Goal: Transaction & Acquisition: Purchase product/service

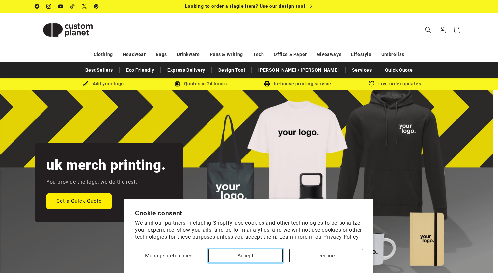
click at [260, 249] on button "Accept" at bounding box center [246, 256] width 74 height 14
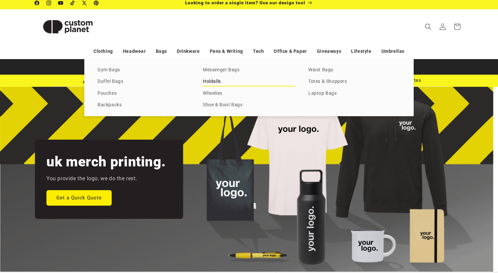
click at [212, 80] on link "Holdalls" at bounding box center [249, 81] width 92 height 9
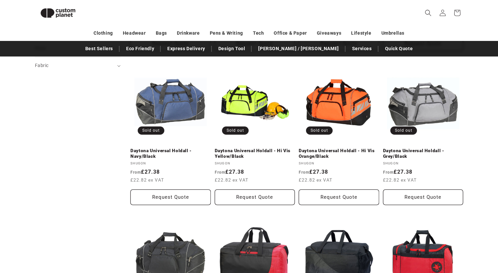
scroll to position [257, 0]
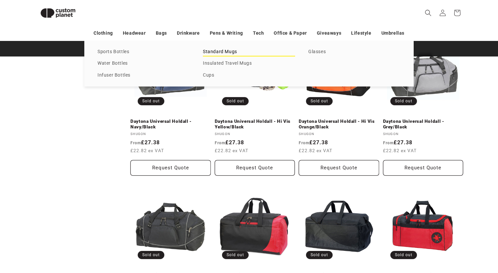
click at [217, 53] on link "Standard Mugs" at bounding box center [249, 51] width 92 height 9
